Goal: Answer question/provide support

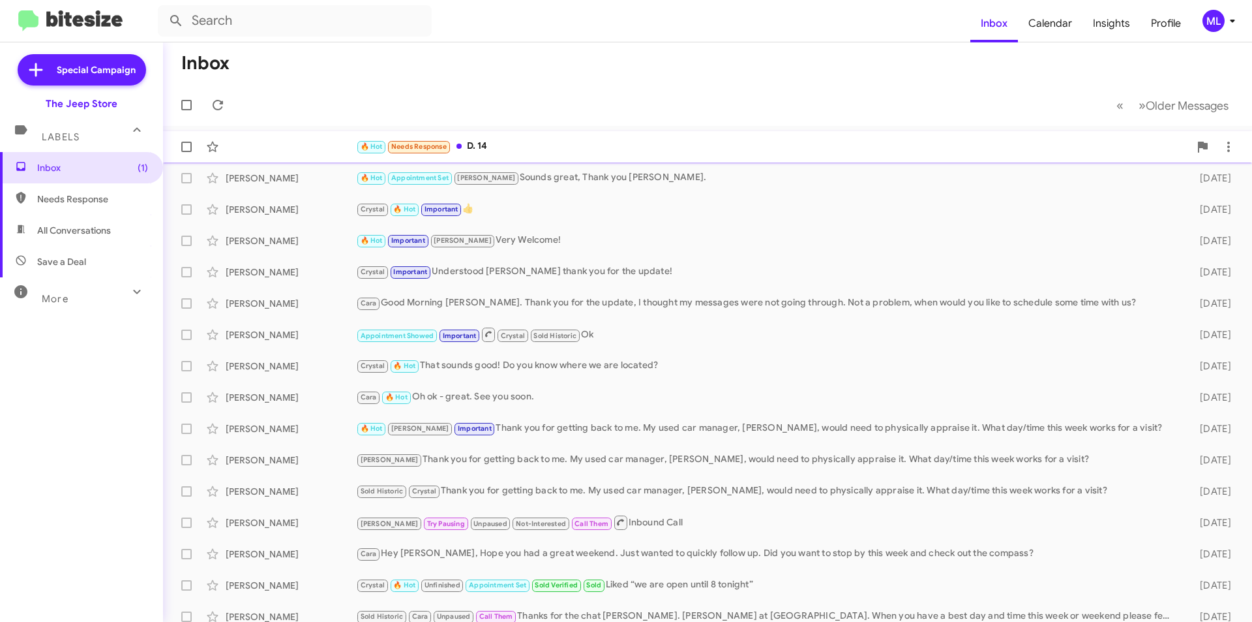
click at [475, 151] on div "🔥 Hot Needs Response D. 14" at bounding box center [773, 146] width 834 height 15
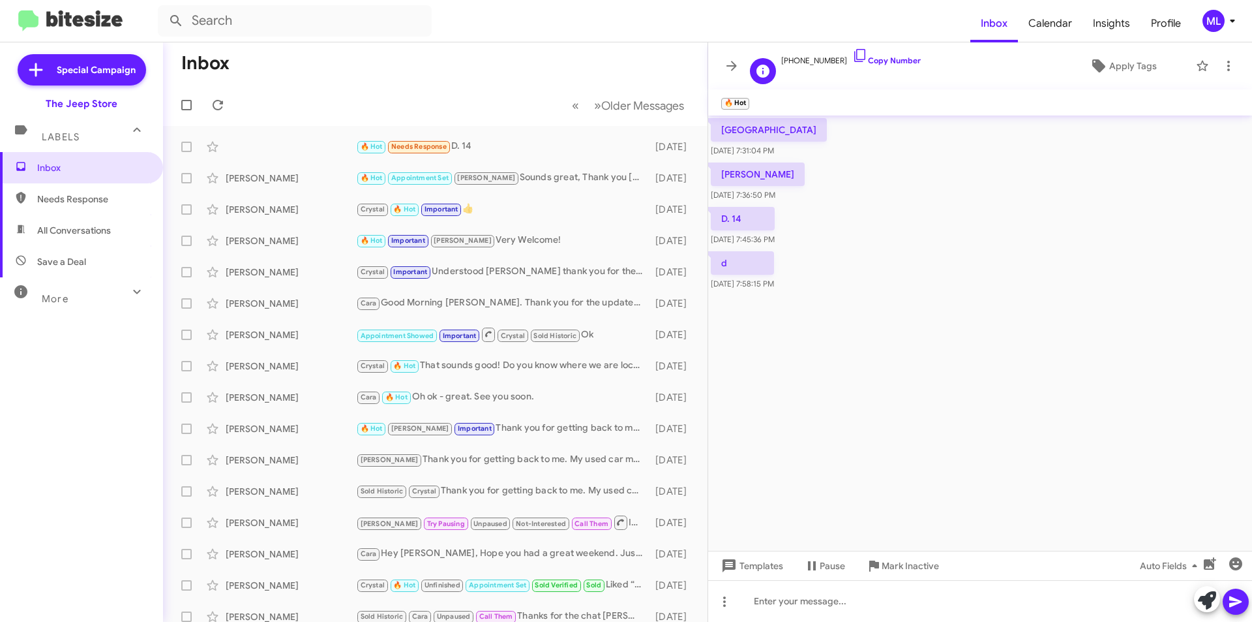
click at [830, 64] on span "+13477313841 Copy Number" at bounding box center [851, 58] width 140 height 20
drag, startPoint x: 829, startPoint y: 57, endPoint x: 791, endPoint y: 61, distance: 38.7
click at [791, 61] on span "+13477313841 Copy Number" at bounding box center [851, 58] width 140 height 20
copy span "3477313841"
click at [1226, 59] on icon at bounding box center [1229, 66] width 16 height 16
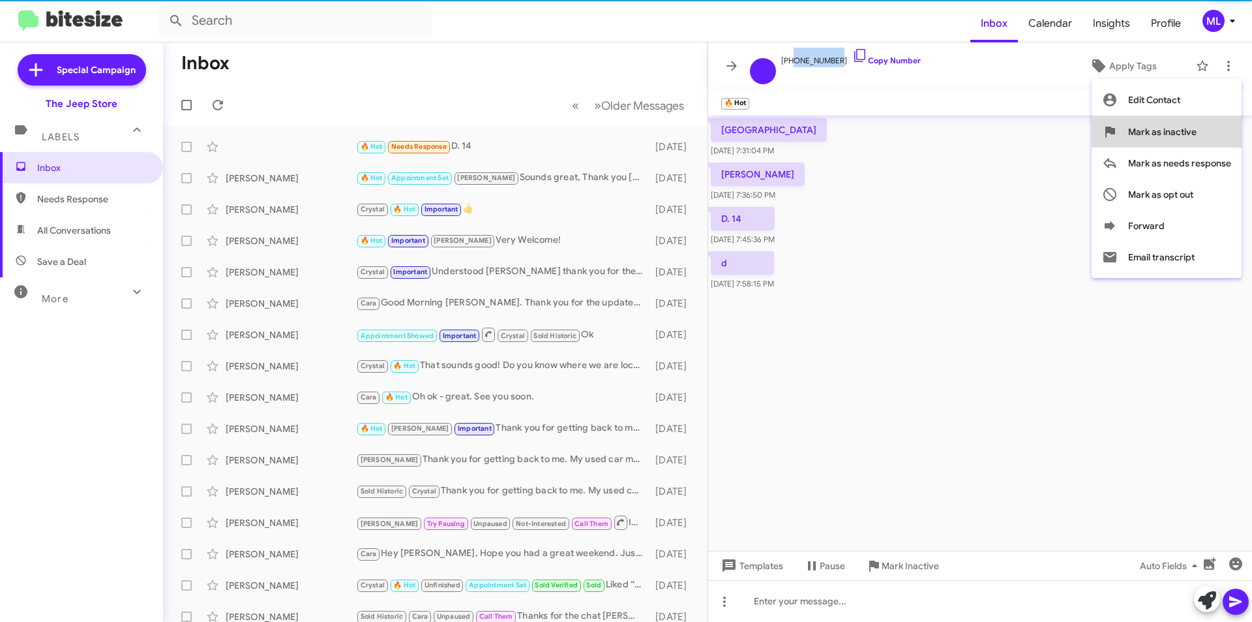
click at [1211, 124] on button "Mark as inactive" at bounding box center [1167, 131] width 150 height 31
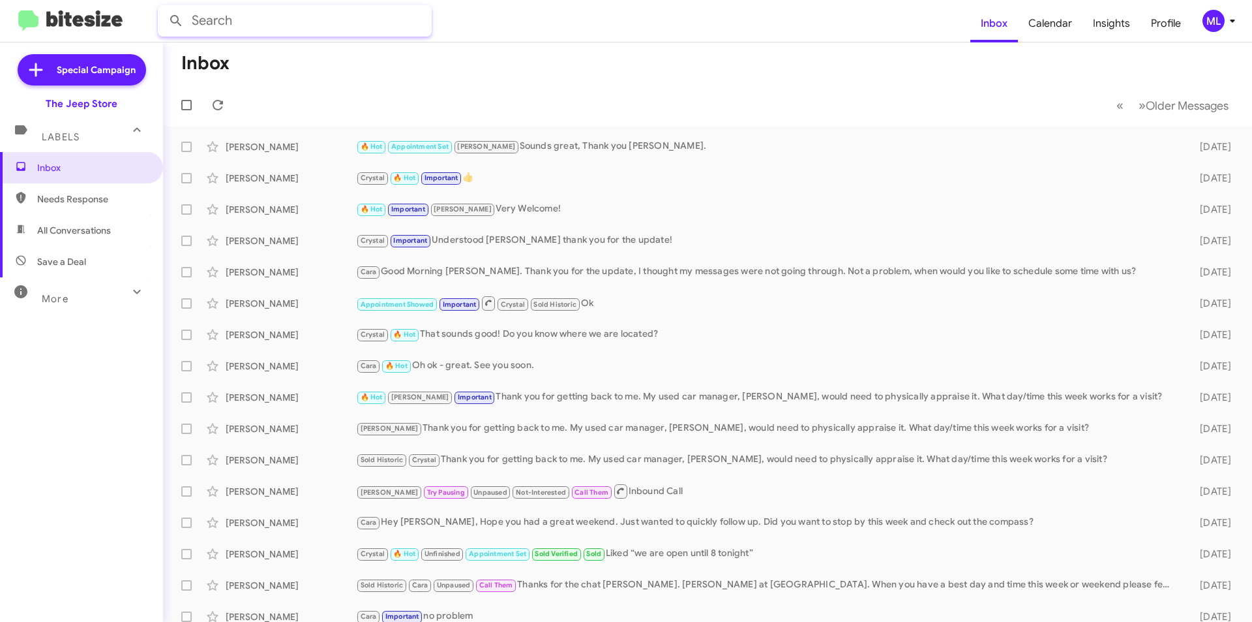
click at [248, 11] on input "text" at bounding box center [295, 20] width 274 height 31
type input "6093692225"
click at [163, 8] on button at bounding box center [176, 21] width 26 height 26
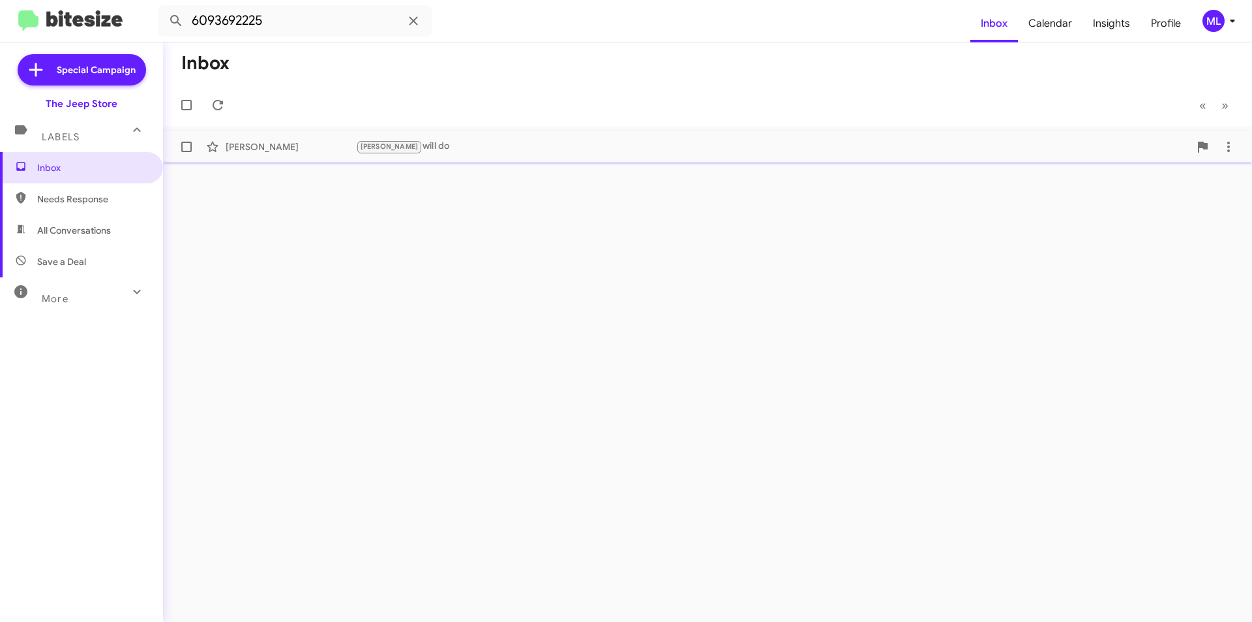
click at [399, 145] on div "Andrew will do" at bounding box center [773, 146] width 834 height 15
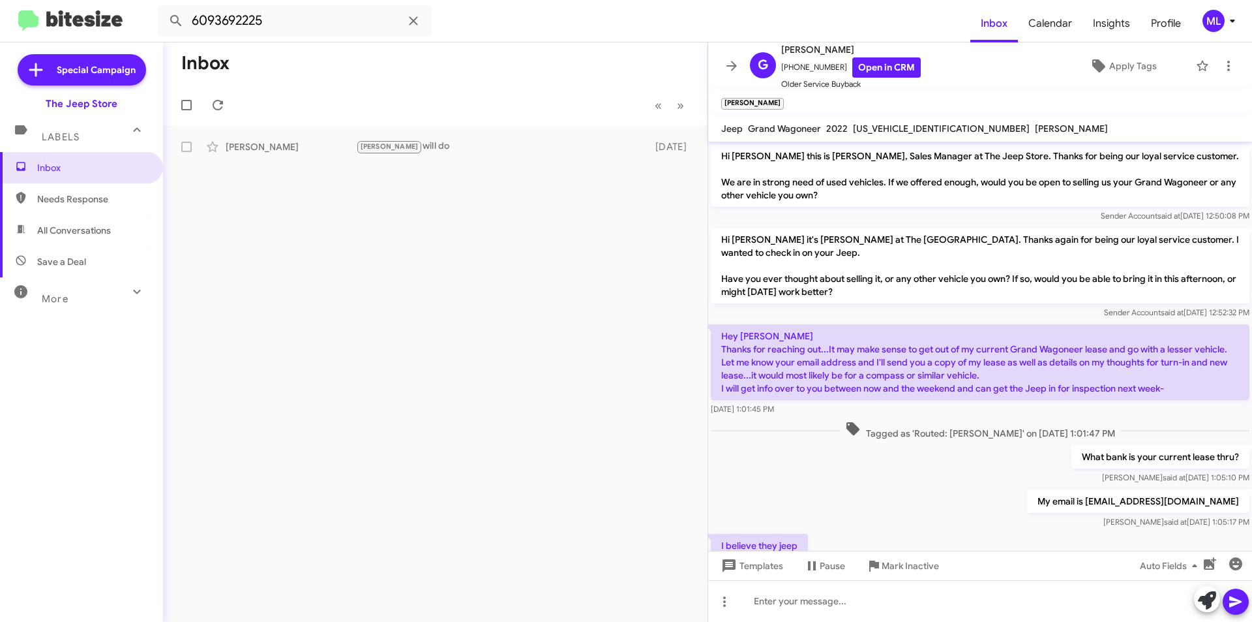
click at [889, 125] on span "1C4SJVGJ1NS106325" at bounding box center [941, 129] width 177 height 12
copy span "1C4SJVGJ1NS106325"
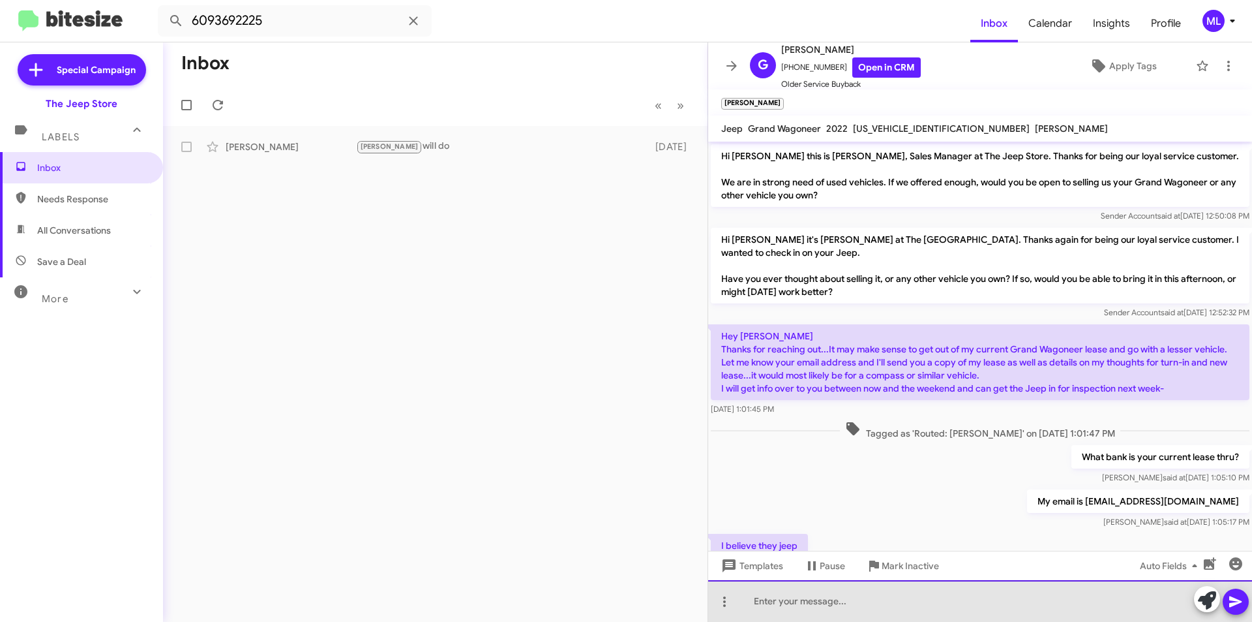
click at [790, 602] on div at bounding box center [980, 601] width 544 height 42
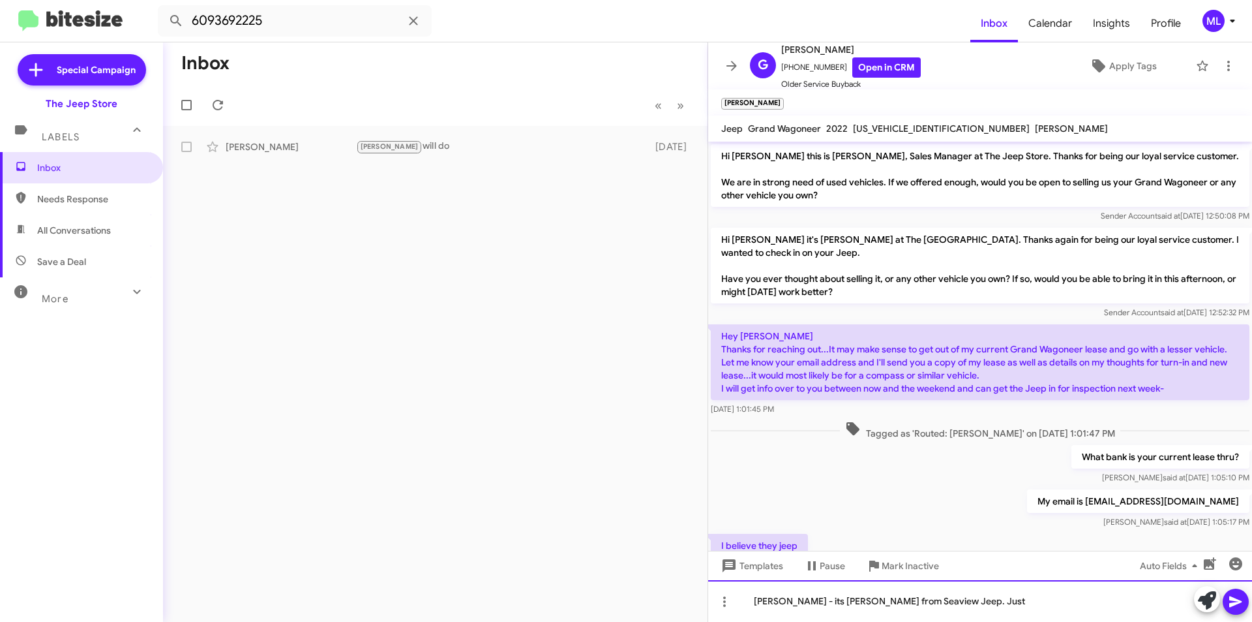
click at [1010, 608] on div "Greg - its Michael from Seaview Jeep. Just" at bounding box center [980, 601] width 544 height 42
click at [897, 126] on span "1C4SJVGJ1NS106325" at bounding box center [941, 129] width 177 height 12
copy span "1C4SJVGJ1NS106325"
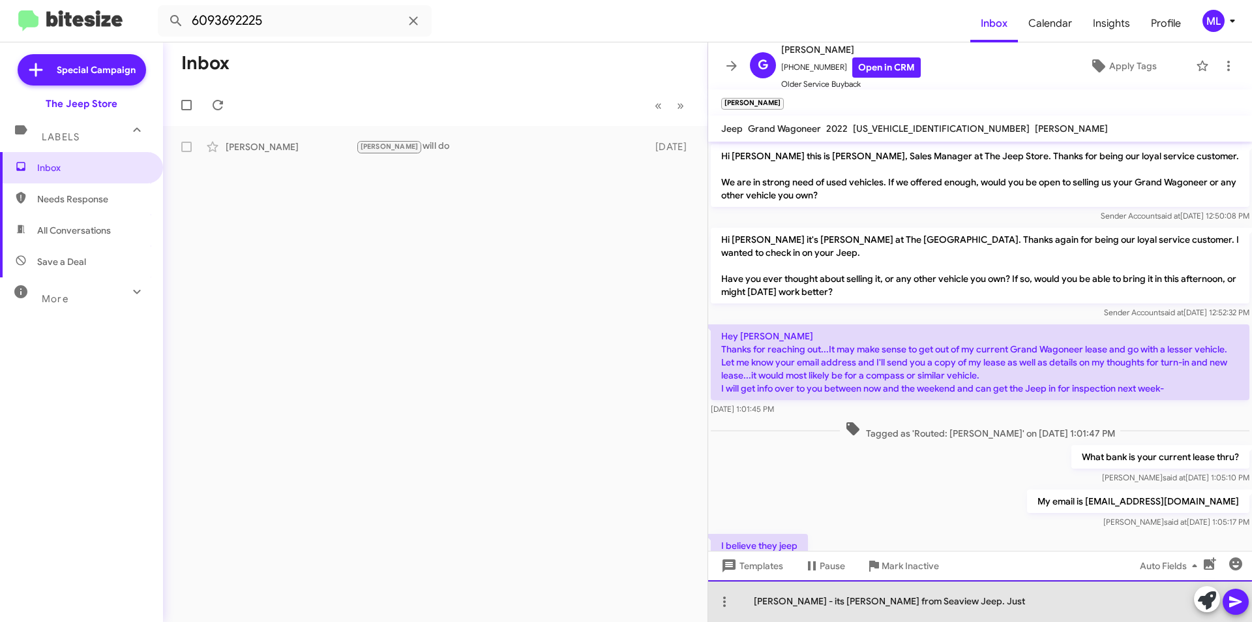
click at [961, 603] on div "Greg - its Michael from Seaview Jeep. Just" at bounding box center [980, 601] width 544 height 42
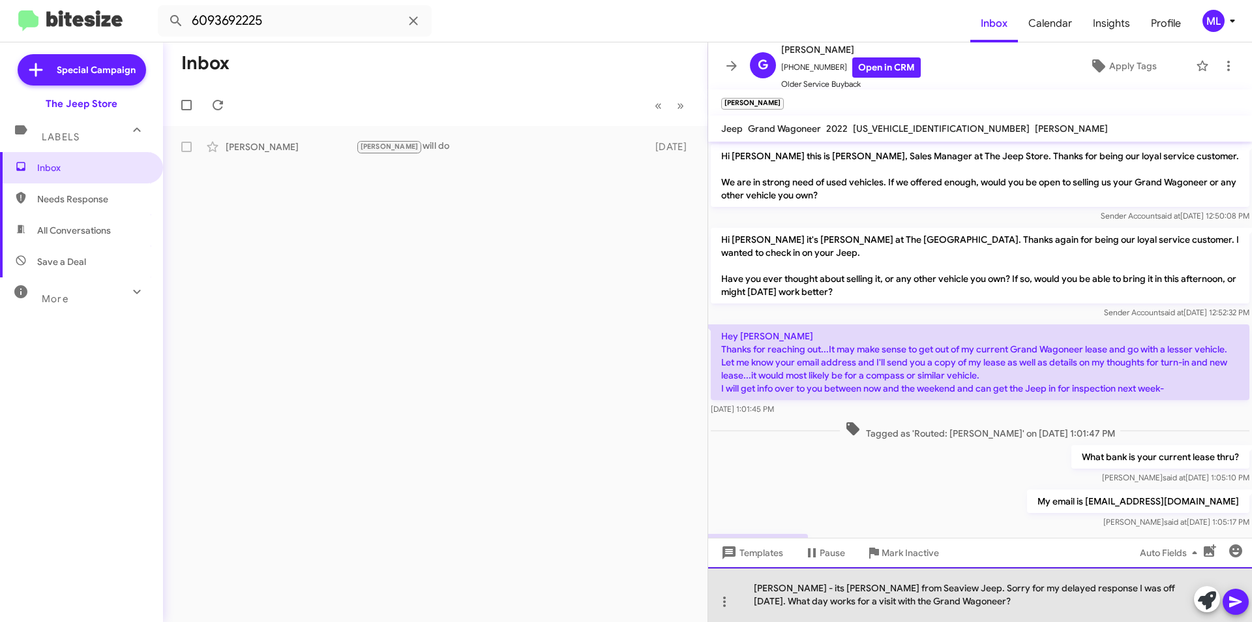
click at [914, 586] on div "Greg - its Michael from Seaview Jeep. Sorry for my delayed response I was off y…" at bounding box center [980, 594] width 544 height 55
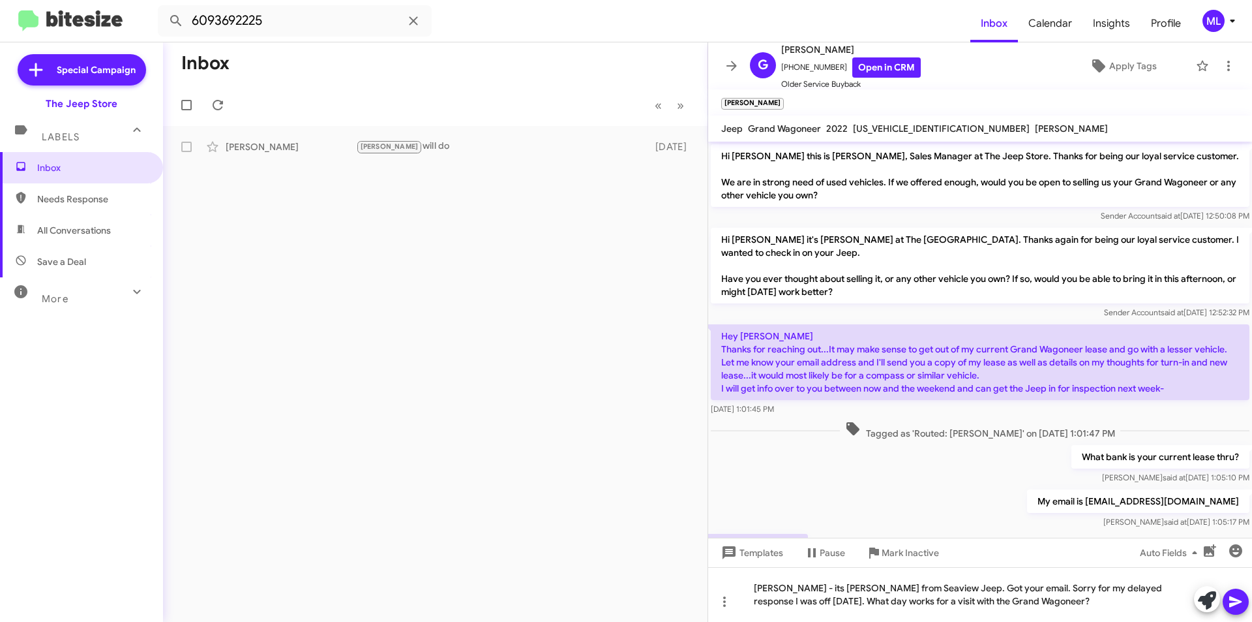
click at [1235, 601] on icon at bounding box center [1235, 601] width 12 height 11
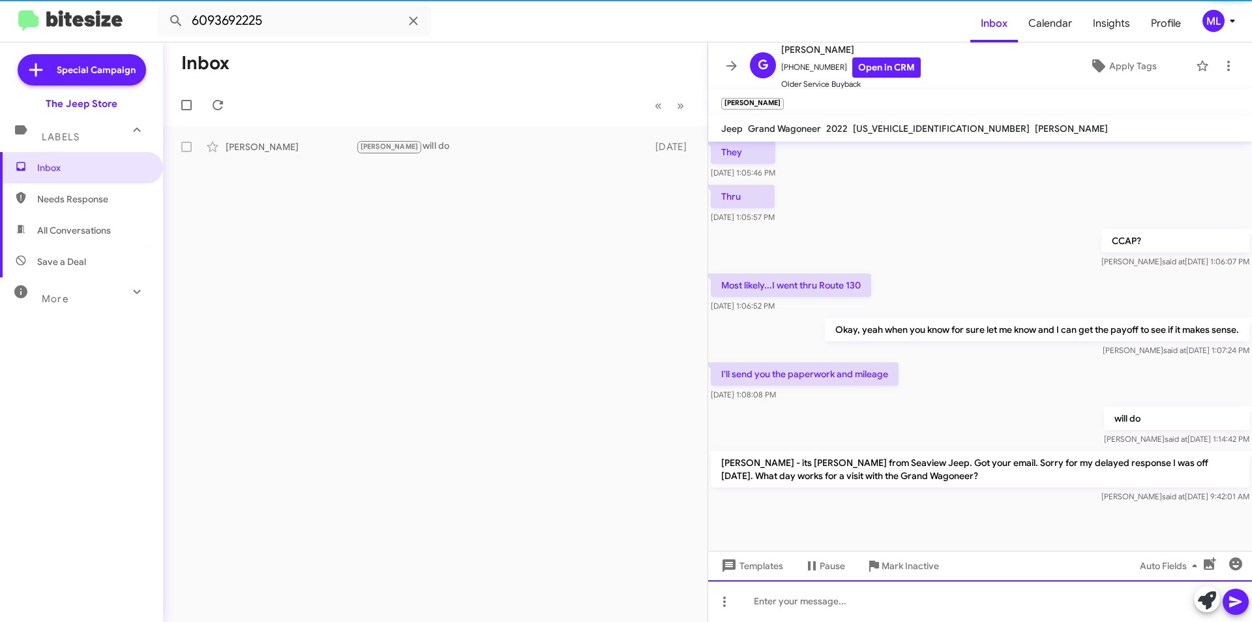
scroll to position [442, 0]
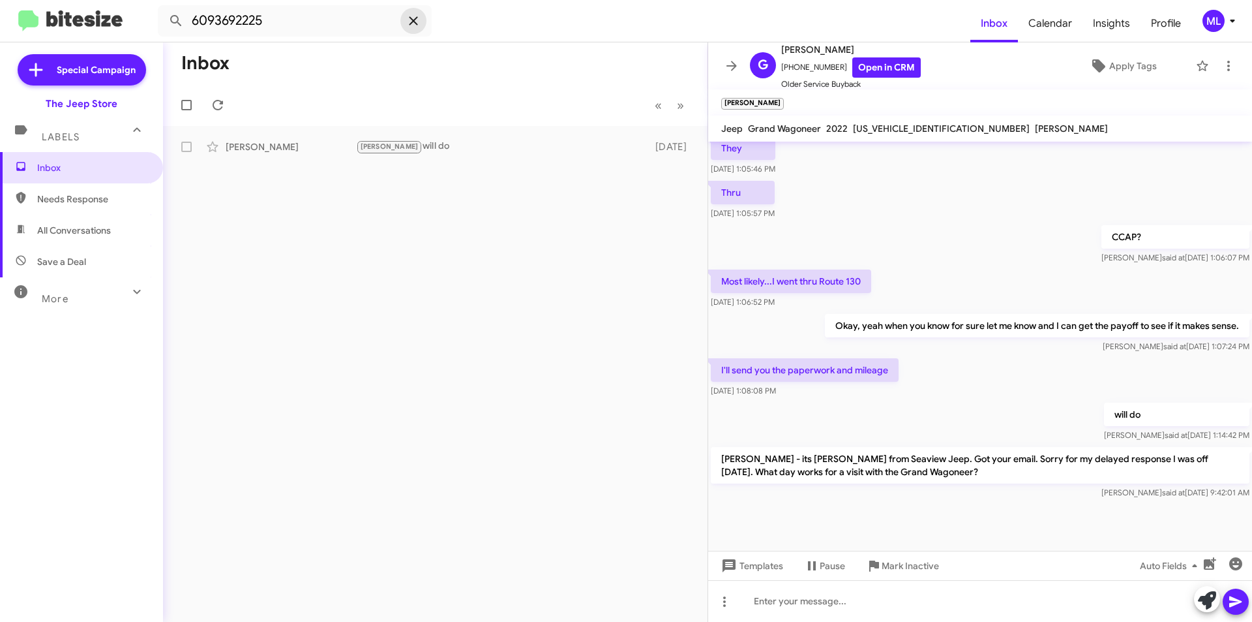
click at [415, 21] on icon at bounding box center [414, 21] width 16 height 16
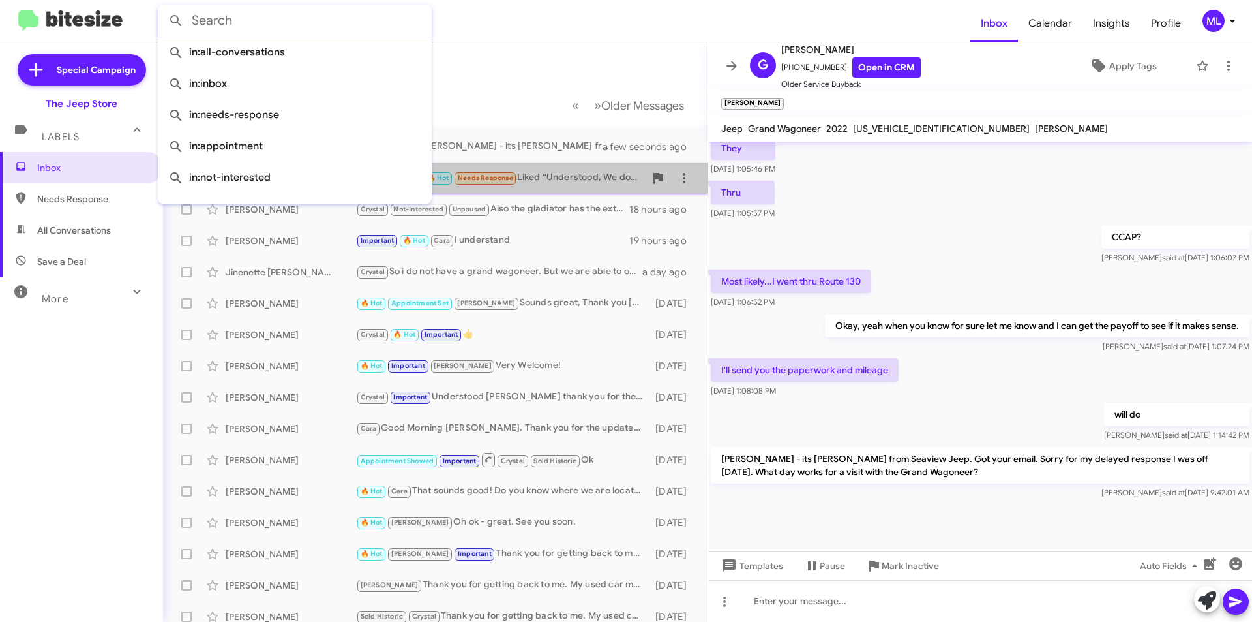
click at [552, 175] on div "[PERSON_NAME] 🔥 Hot Needs Response Liked “Understood, We do have them here. we …" at bounding box center [500, 177] width 289 height 15
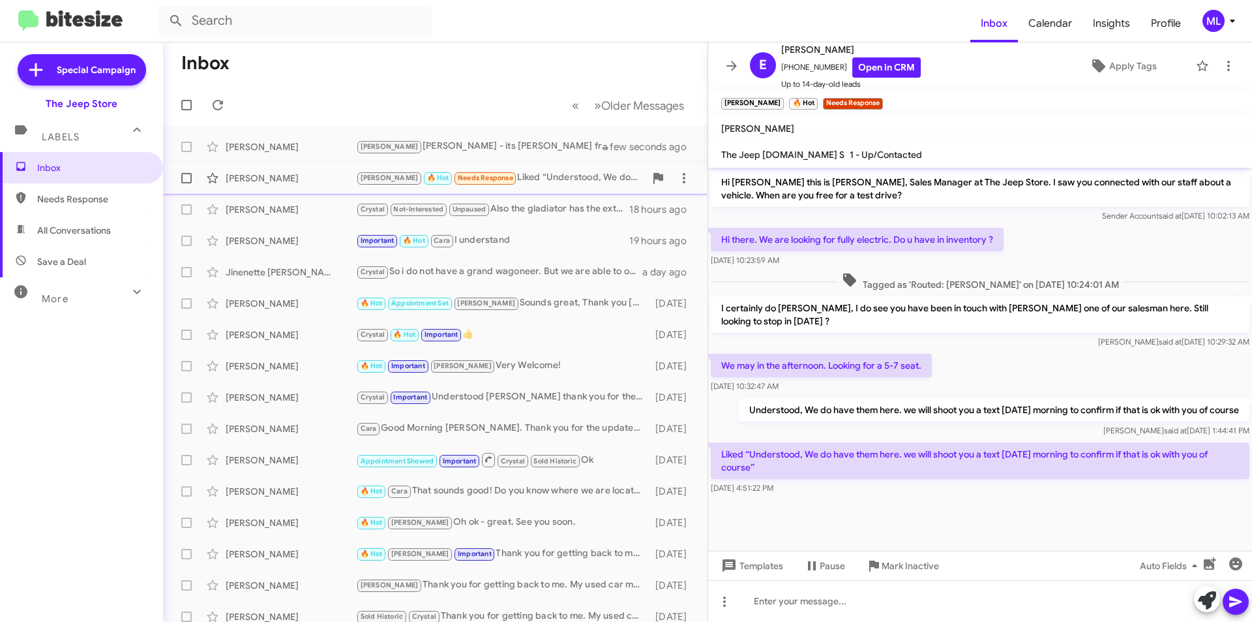
click at [525, 170] on div "[PERSON_NAME] 🔥 Hot Needs Response Liked “Understood, We do have them here. we …" at bounding box center [500, 177] width 289 height 15
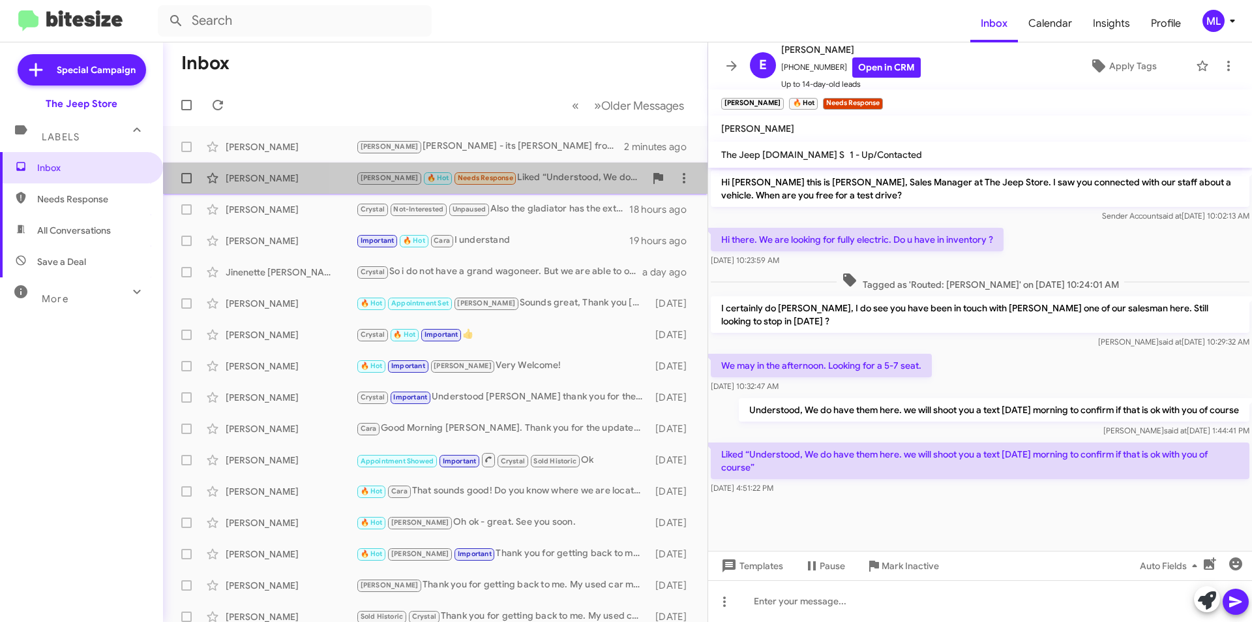
click at [496, 180] on div "[PERSON_NAME] 🔥 Hot Needs Response Liked “Understood, We do have them here. we …" at bounding box center [500, 177] width 289 height 15
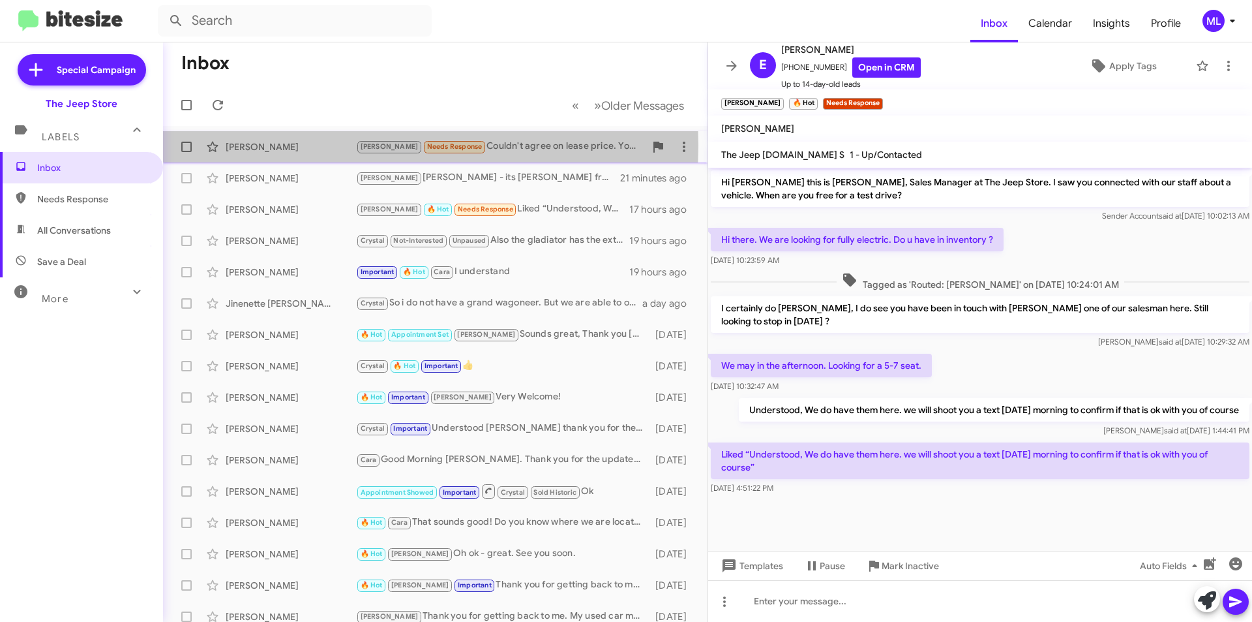
click at [288, 145] on div "[PERSON_NAME]" at bounding box center [291, 146] width 130 height 13
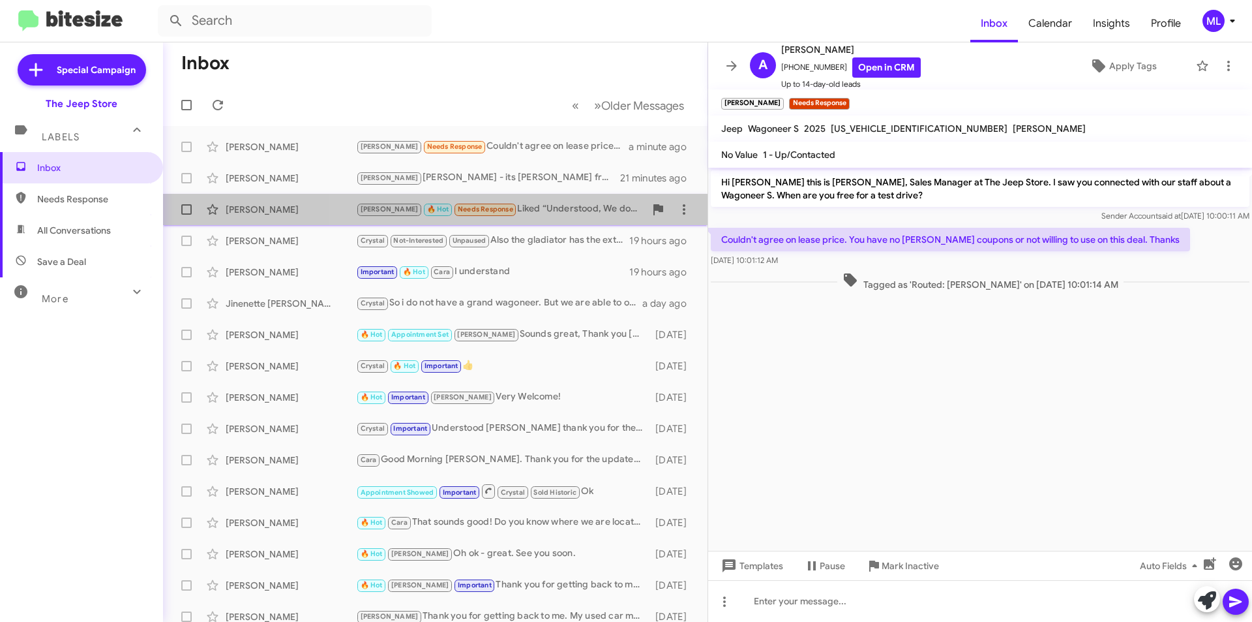
click at [542, 204] on div "[PERSON_NAME] 🔥 Hot Needs Response Liked “Understood, We do have them here. we …" at bounding box center [500, 209] width 289 height 15
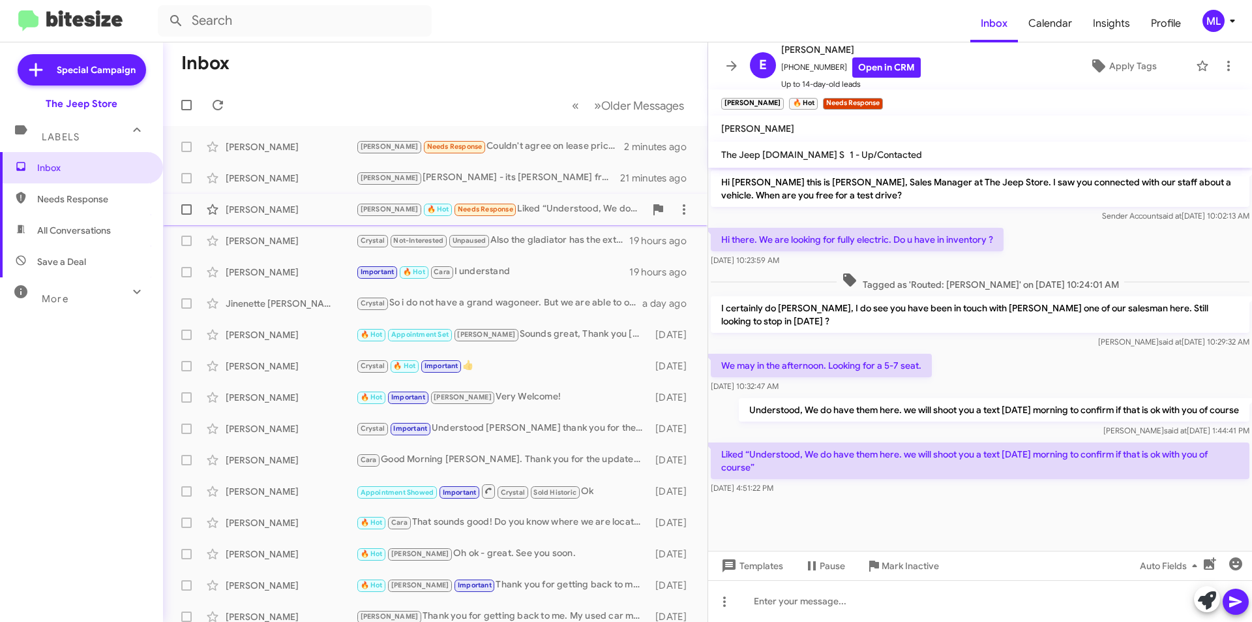
click at [483, 205] on small "Needs Response" at bounding box center [485, 210] width 61 height 12
click at [876, 100] on span "×" at bounding box center [881, 97] width 10 height 16
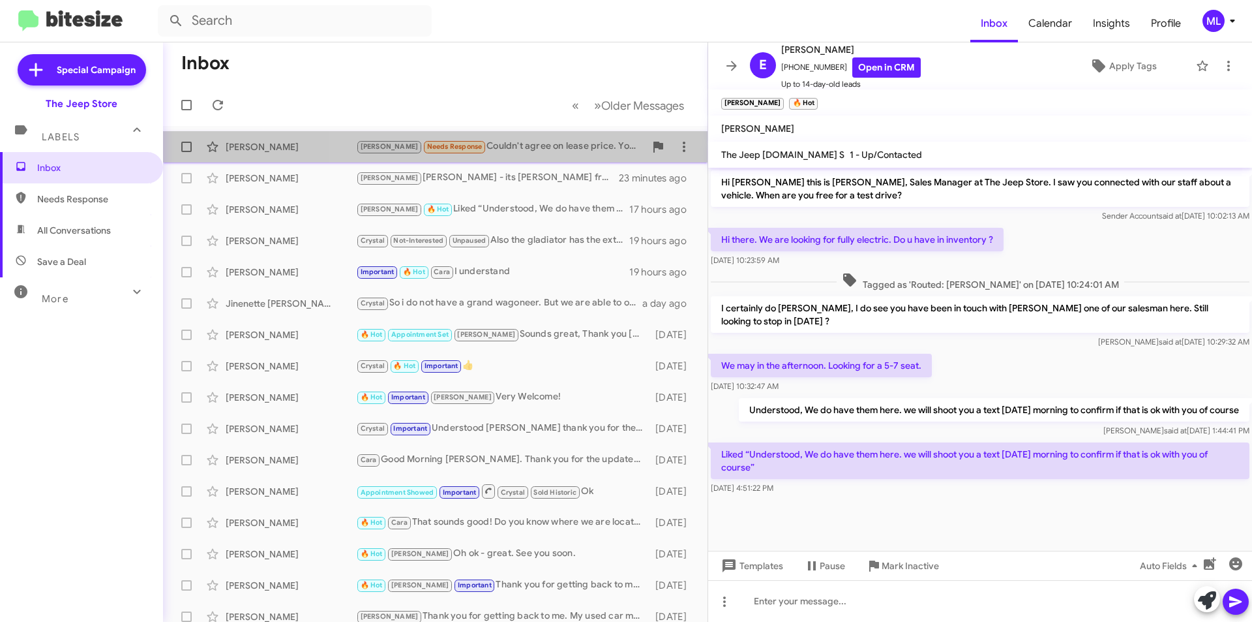
click at [488, 149] on div "[PERSON_NAME] Needs Response Couldn't agree on lease price. You have no [PERSON…" at bounding box center [500, 146] width 289 height 15
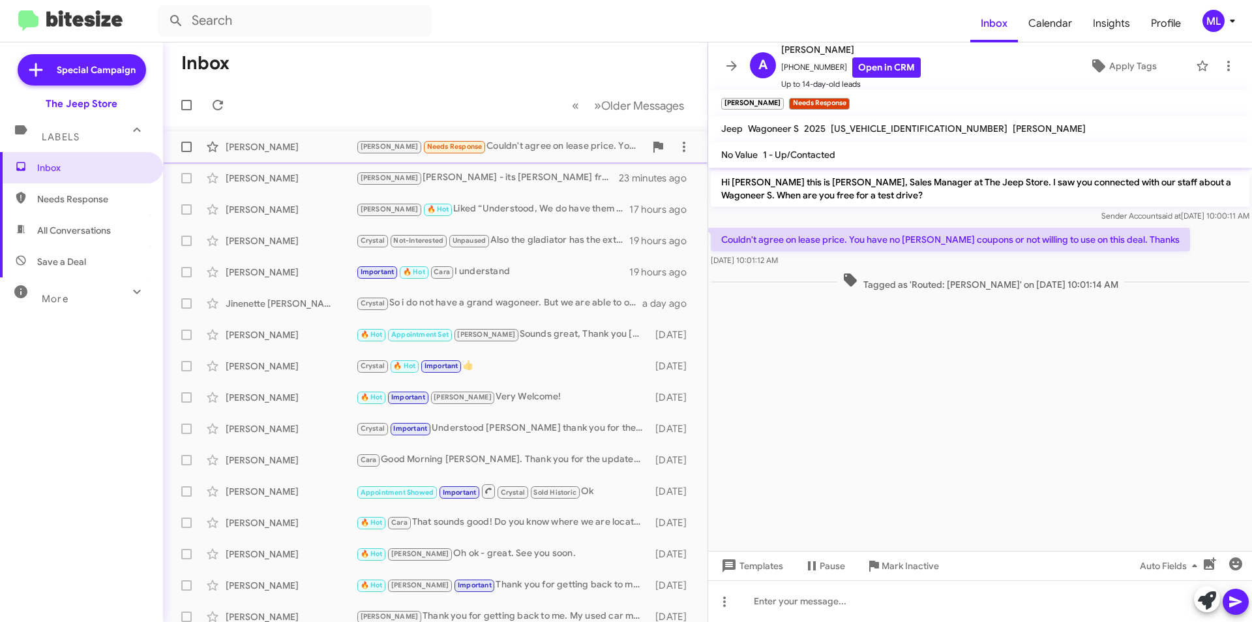
drag, startPoint x: 488, startPoint y: 149, endPoint x: 474, endPoint y: 155, distance: 14.9
click at [474, 155] on div "[PERSON_NAME] [PERSON_NAME] Needs Response Couldn't agree on lease price. You h…" at bounding box center [435, 147] width 524 height 26
click at [59, 273] on span "Save a Deal" at bounding box center [81, 261] width 163 height 31
type input "in:not-interested"
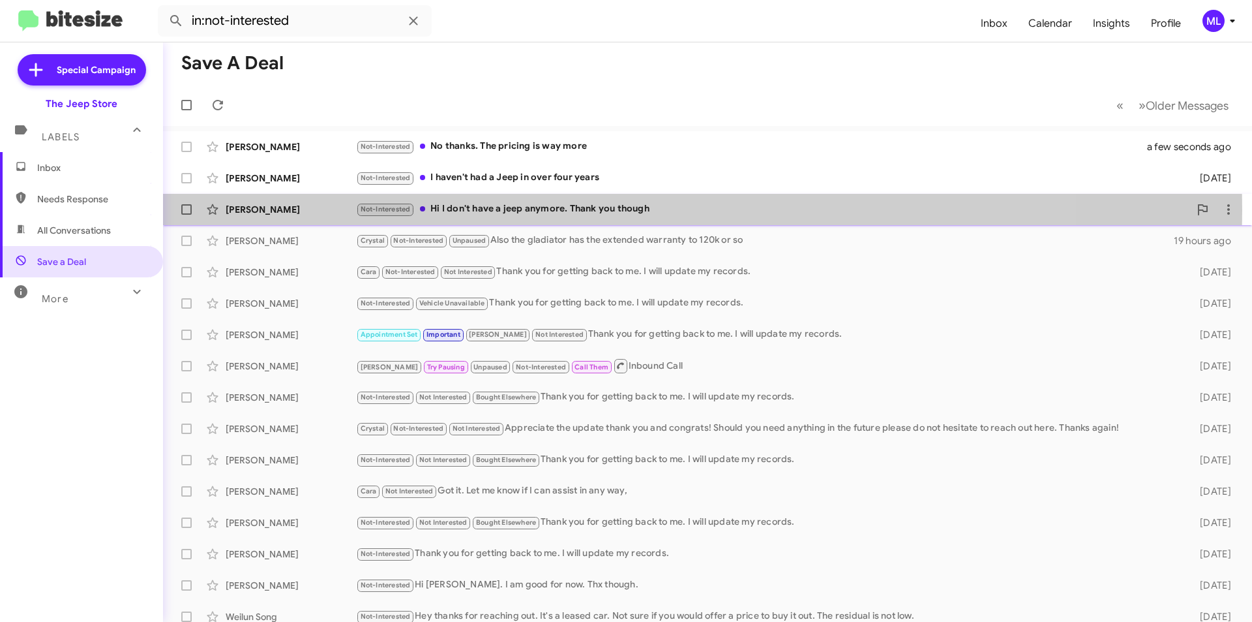
click at [496, 210] on div "Not-Interested Hi I don't have a jeep anymore. Thank you though" at bounding box center [773, 209] width 834 height 15
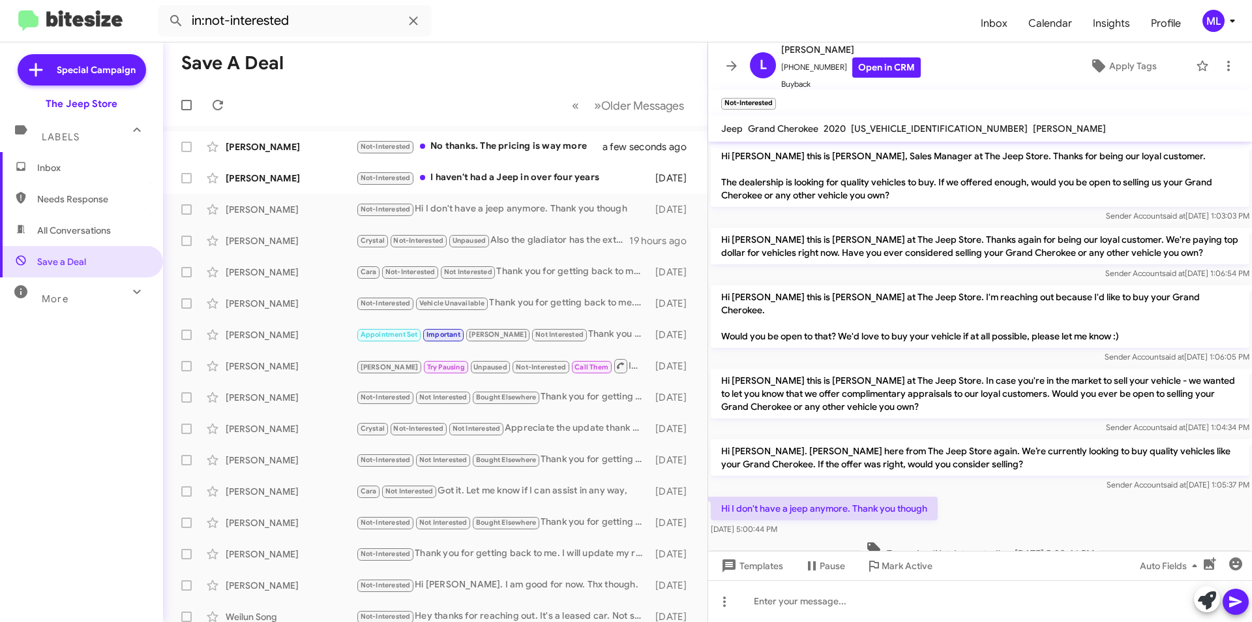
scroll to position [22, 0]
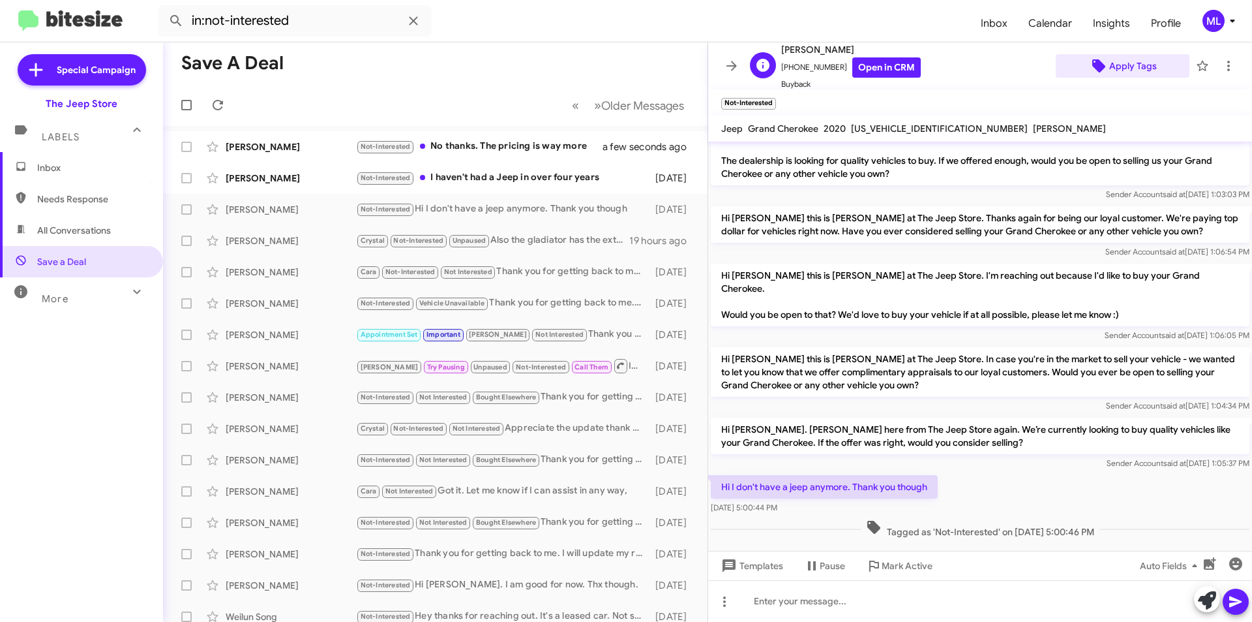
click at [1130, 65] on span "Apply Tags" at bounding box center [1133, 65] width 48 height 23
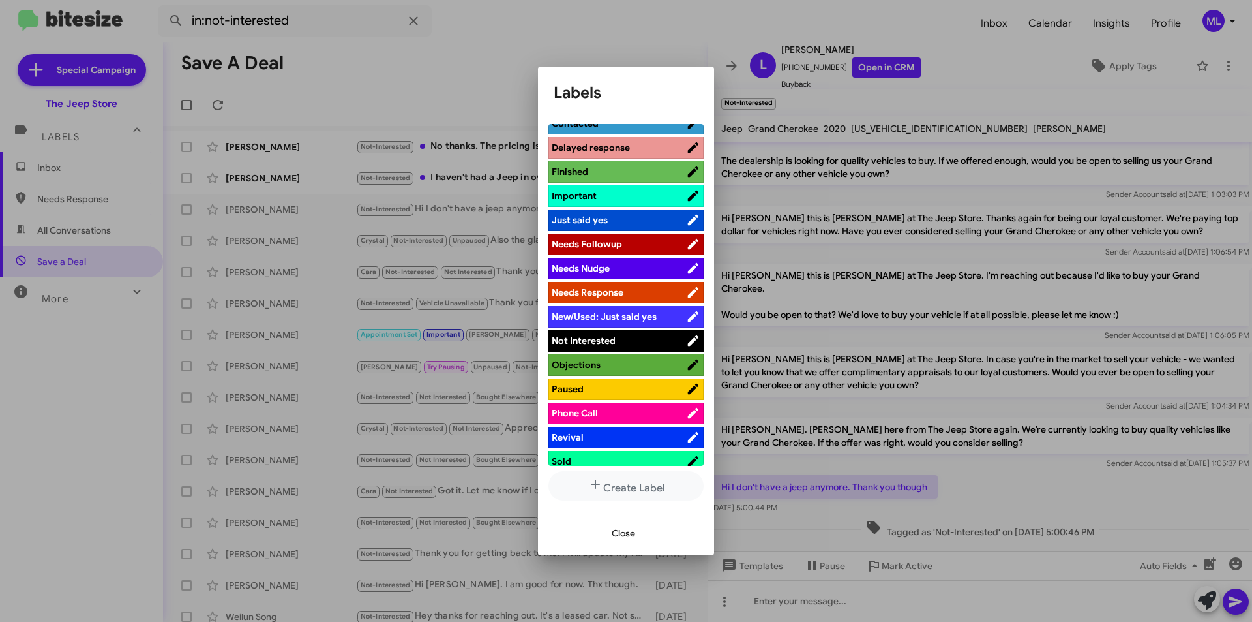
scroll to position [326, 0]
click at [591, 339] on span "Not Interested" at bounding box center [584, 340] width 64 height 12
click at [625, 533] on span "Close" at bounding box center [623, 532] width 23 height 23
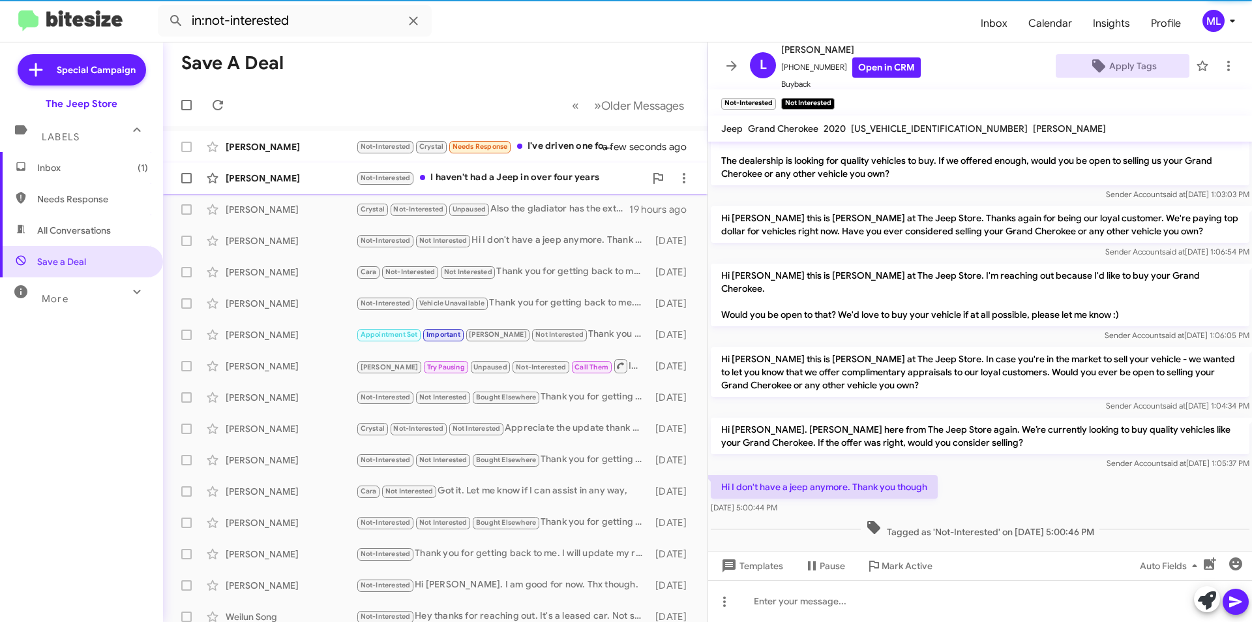
click at [467, 181] on div "Not-Interested I haven't had a Jeep in over four years" at bounding box center [500, 177] width 289 height 15
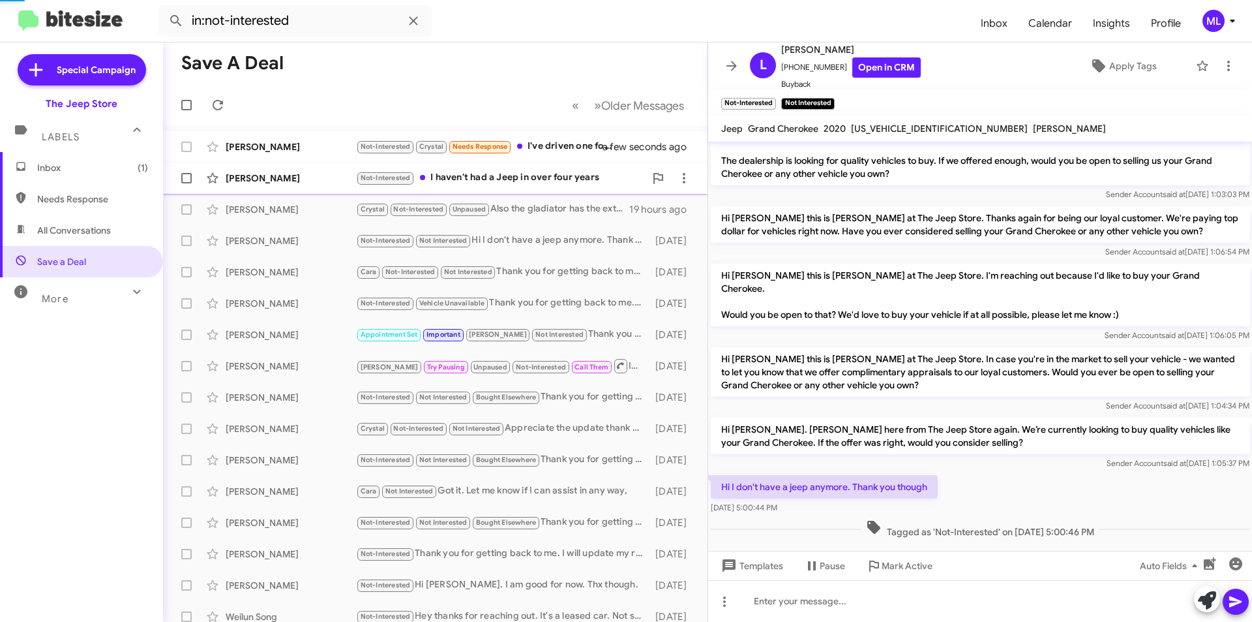
scroll to position [169, 0]
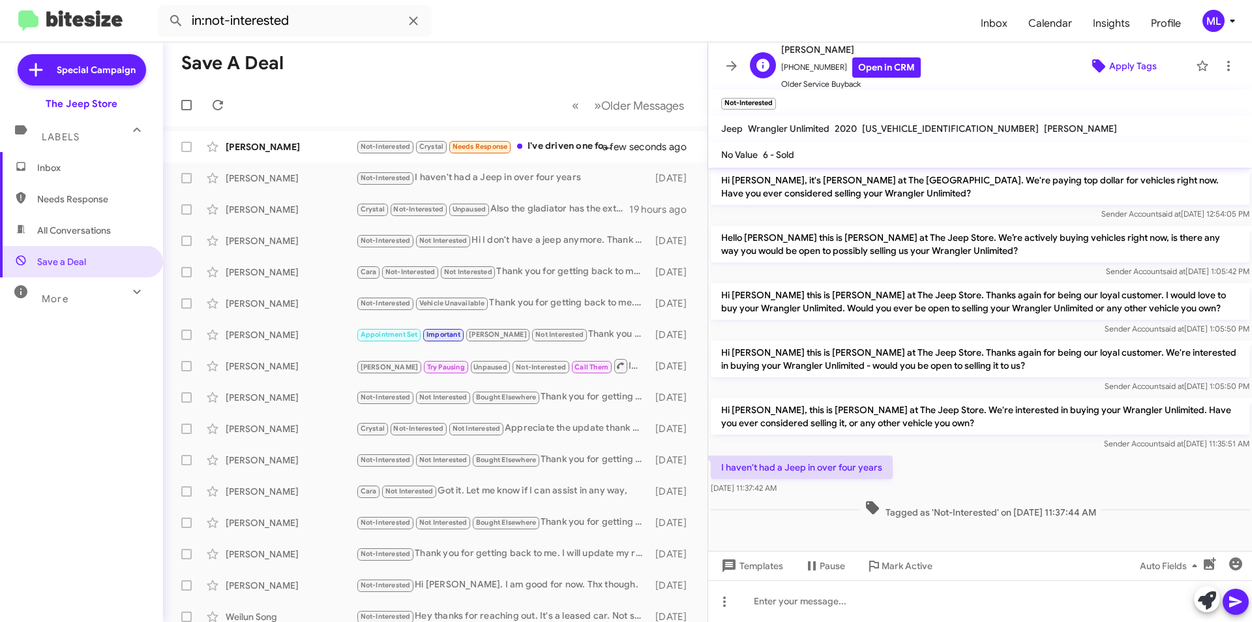
click at [1133, 66] on span "Apply Tags" at bounding box center [1133, 65] width 48 height 23
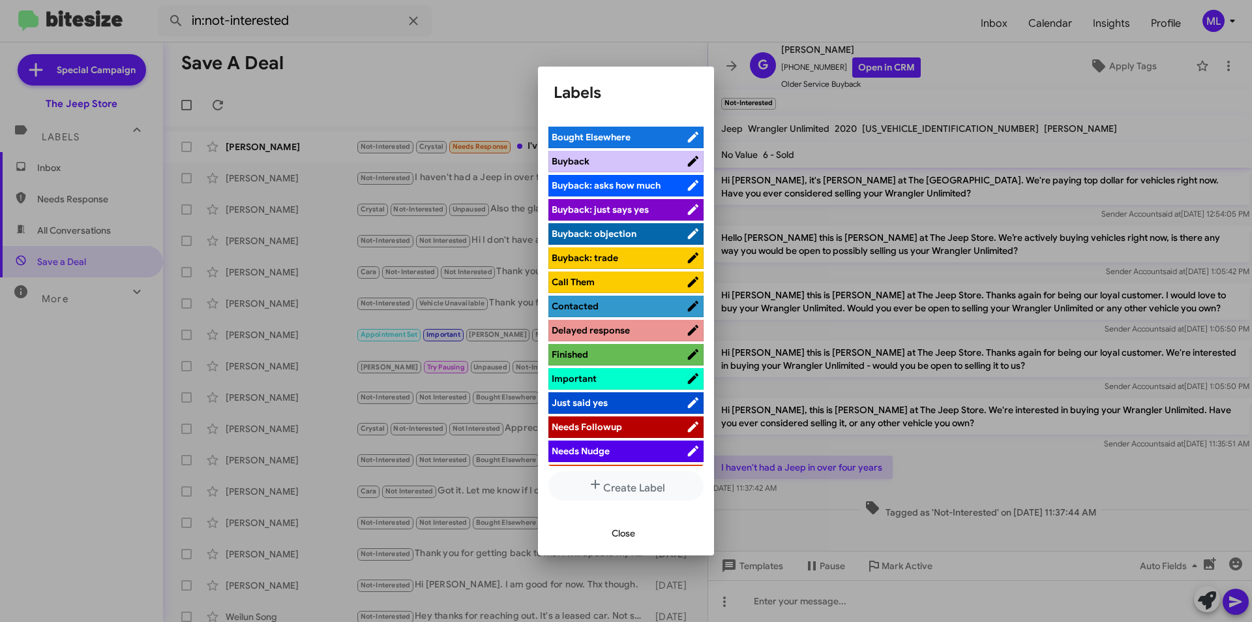
scroll to position [391, 0]
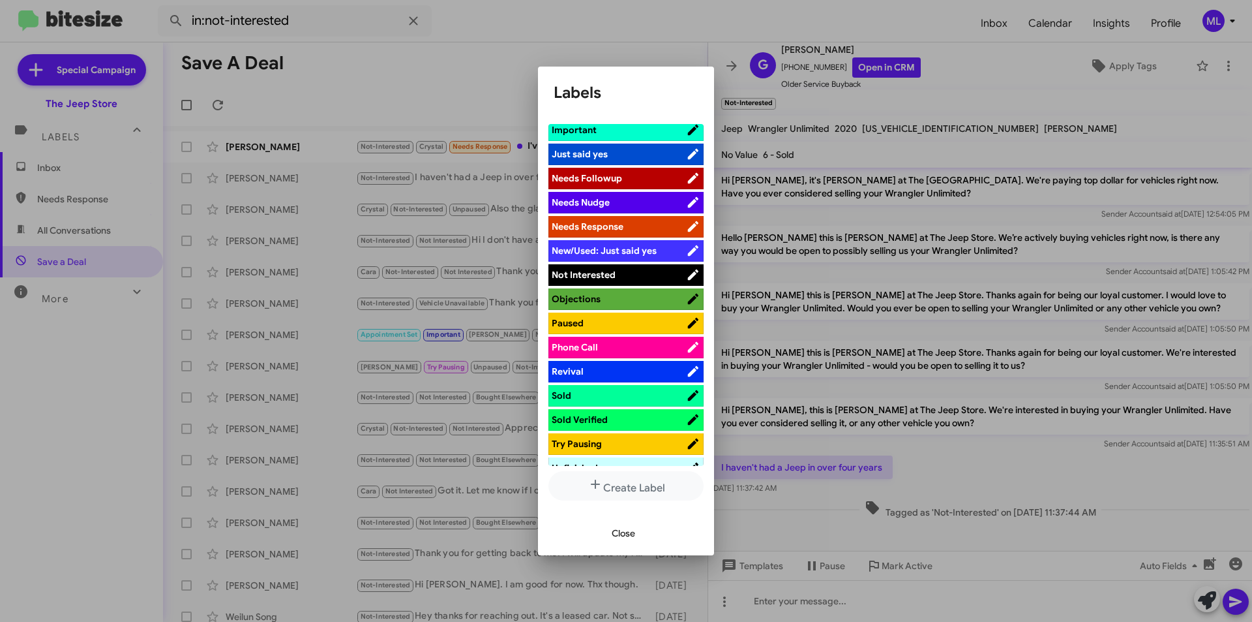
click at [623, 277] on span "Not Interested" at bounding box center [619, 274] width 134 height 13
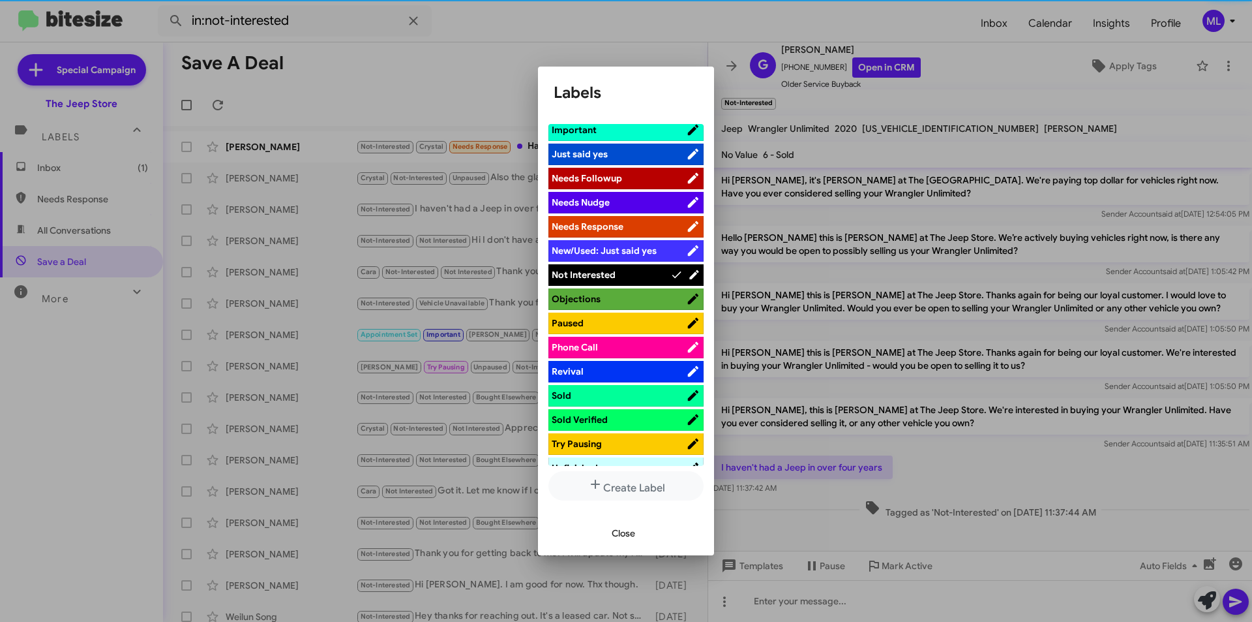
click at [623, 528] on span "Close" at bounding box center [623, 532] width 23 height 23
